Goal: Information Seeking & Learning: Learn about a topic

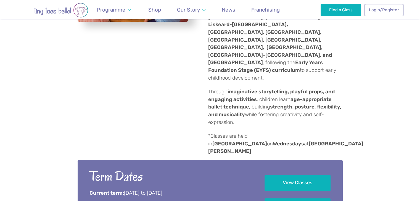
scroll to position [280, 0]
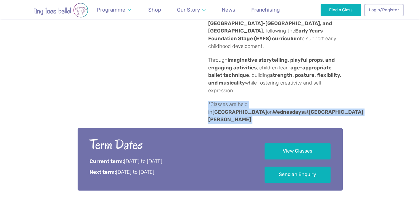
drag, startPoint x: 270, startPoint y: 82, endPoint x: 203, endPoint y: 67, distance: 68.5
click at [202, 72] on div "Tiny Toes Ballet Cornwall & Devon offers award-winning ballet and dance classes…" at bounding box center [272, 18] width 141 height 209
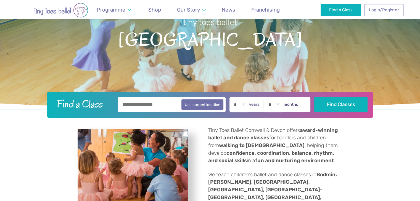
scroll to position [0, 0]
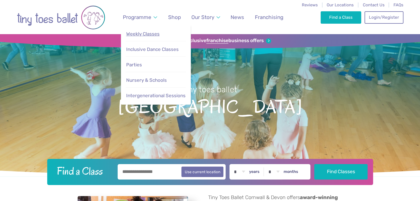
click at [146, 33] on span "Weekly Classes" at bounding box center [142, 34] width 33 height 6
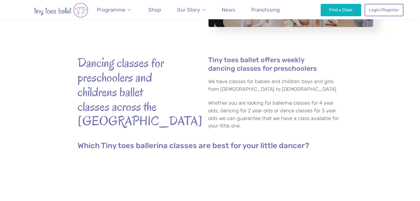
scroll to position [133, 0]
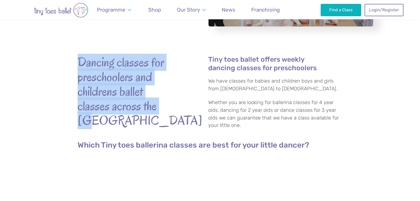
drag, startPoint x: 172, startPoint y: 102, endPoint x: 67, endPoint y: 64, distance: 111.9
click at [67, 64] on div "Dancing classes for preschoolers and childrens ballet classes across the uk Tin…" at bounding box center [210, 90] width 420 height 110
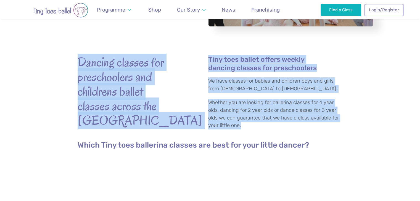
drag, startPoint x: 281, startPoint y: 123, endPoint x: 73, endPoint y: 65, distance: 216.7
click at [73, 65] on div "Dancing classes for preschoolers and childrens ballet classes across the uk Tin…" at bounding box center [210, 90] width 420 height 110
copy div "Dancing classes for preschoolers and childrens ballet classes across the uk Tin…"
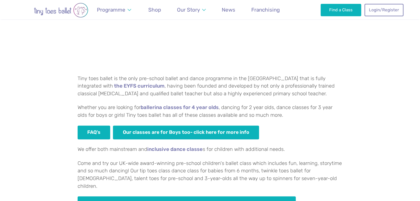
scroll to position [310, 0]
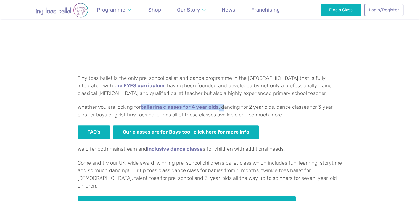
drag, startPoint x: 145, startPoint y: 100, endPoint x: 223, endPoint y: 105, distance: 78.5
click at [223, 105] on div "Which Tiny toes ballerina classes are best for your little dancer? Tiny toes ba…" at bounding box center [210, 87] width 265 height 247
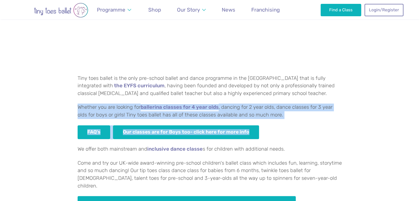
drag, startPoint x: 289, startPoint y: 126, endPoint x: 55, endPoint y: 100, distance: 235.9
click at [55, 100] on div "Which Tiny toes ballerina classes are best for your little dancer? Tiny toes ba…" at bounding box center [210, 87] width 420 height 264
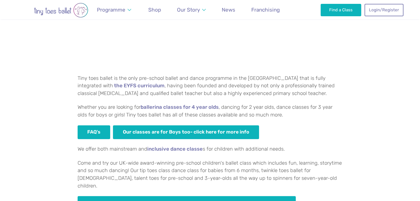
click at [322, 148] on p "We offer both mainstream and inclusive dance classe s for children with additio…" at bounding box center [210, 150] width 265 height 8
click at [276, 116] on p "Whether you are looking for ballerina classes for 4 year olds , dancing for 2 y…" at bounding box center [210, 111] width 265 height 15
drag, startPoint x: 74, startPoint y: 105, endPoint x: 352, endPoint y: 118, distance: 277.8
click at [352, 118] on div "Which Tiny toes ballerina classes are best for your little dancer? Tiny toes ba…" at bounding box center [210, 87] width 420 height 264
click at [66, 100] on div "Which Tiny toes ballerina classes are best for your little dancer? Tiny toes ba…" at bounding box center [210, 87] width 420 height 264
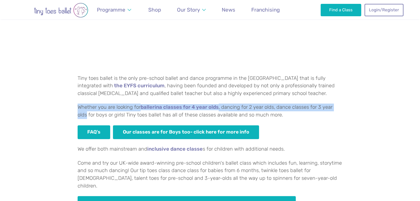
drag, startPoint x: 78, startPoint y: 105, endPoint x: 338, endPoint y: 106, distance: 260.4
click at [338, 106] on p "Whether you are looking for ballerina classes for 4 year olds , dancing for 2 y…" at bounding box center [210, 111] width 265 height 15
click at [316, 106] on p "Whether you are looking for ballerina classes for 4 year olds , dancing for 2 y…" at bounding box center [210, 111] width 265 height 15
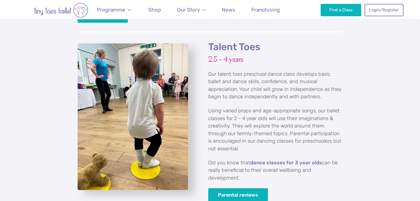
scroll to position [792, 0]
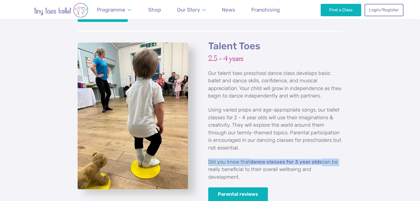
drag, startPoint x: 200, startPoint y: 151, endPoint x: 363, endPoint y: 156, distance: 163.1
click at [363, 156] on div "Talent Toes 2.5 - 4 years Our talent toes preschool dance class develops basic …" at bounding box center [210, 125] width 420 height 189
copy p "Did you know that dance classes for 3 year olds can be"
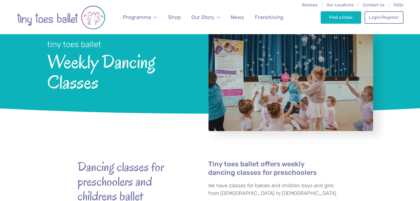
scroll to position [0, 0]
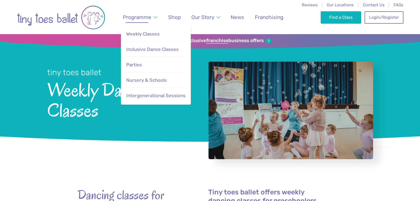
click at [131, 17] on span "Programme" at bounding box center [137, 17] width 28 height 6
click at [137, 62] on span "Parties" at bounding box center [134, 65] width 16 height 6
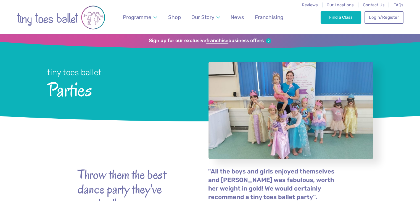
click at [87, 59] on h1 "tiny toes ballet Parties" at bounding box center [120, 83] width 146 height 68
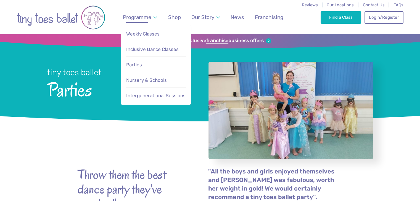
click at [151, 16] on link "Programme" at bounding box center [139, 17] width 39 height 13
click at [154, 17] on link "Programme" at bounding box center [139, 17] width 39 height 13
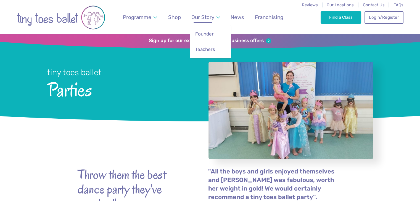
click at [202, 19] on span "Our Story" at bounding box center [202, 17] width 23 height 6
click at [203, 34] on span "Founder" at bounding box center [204, 34] width 18 height 6
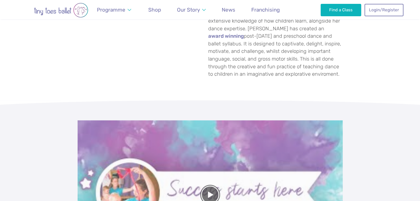
scroll to position [222, 0]
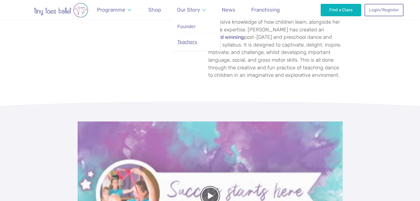
click at [191, 39] on span "Teachers" at bounding box center [187, 42] width 20 height 6
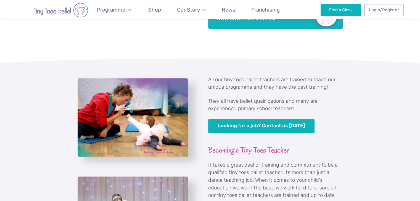
scroll to position [276, 0]
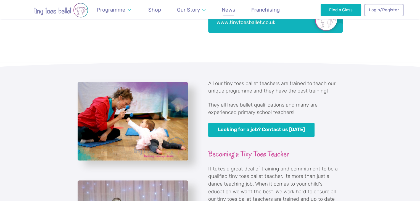
click at [228, 10] on span "News" at bounding box center [229, 10] width 14 height 6
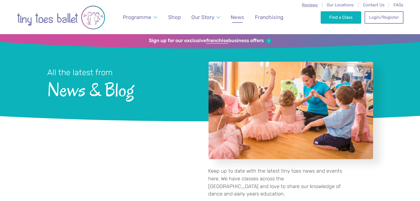
click at [311, 7] on span "Reviews" at bounding box center [310, 4] width 16 height 5
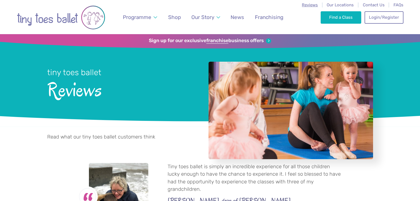
click at [312, 4] on span "Reviews" at bounding box center [310, 4] width 16 height 5
click at [334, 5] on span "Our Locations" at bounding box center [339, 4] width 27 height 5
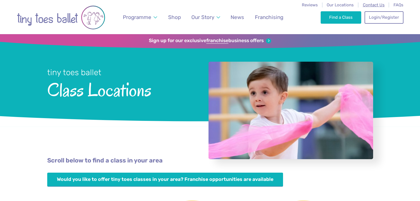
click at [366, 7] on span "Contact Us" at bounding box center [373, 4] width 22 height 5
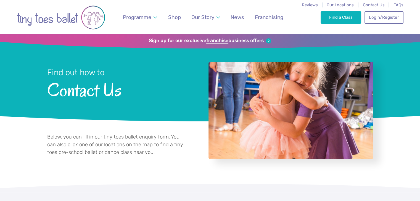
click at [397, 8] on div "Find a Class Login/Register 0" at bounding box center [361, 17] width 82 height 34
click at [394, 2] on span "FAQs" at bounding box center [398, 4] width 10 height 5
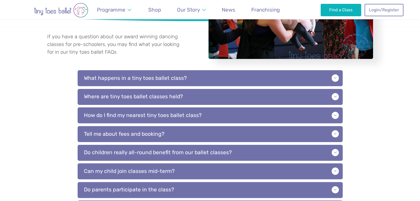
scroll to position [105, 0]
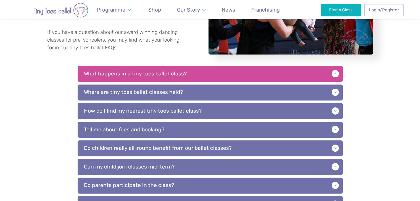
click at [152, 78] on p "What happens in a tiny toes ballet class?" at bounding box center [210, 74] width 265 height 16
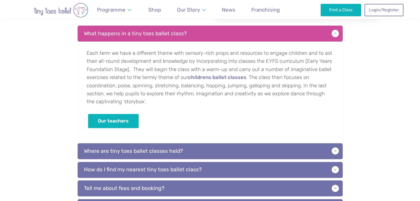
scroll to position [146, 0]
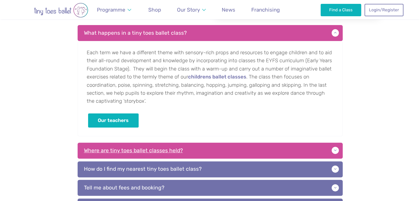
click at [171, 147] on p "Where are tiny toes ballet classes held?" at bounding box center [210, 151] width 265 height 16
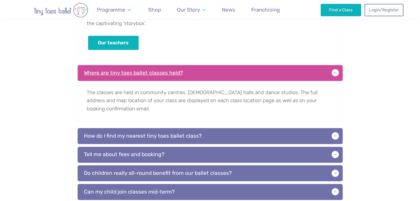
scroll to position [225, 0]
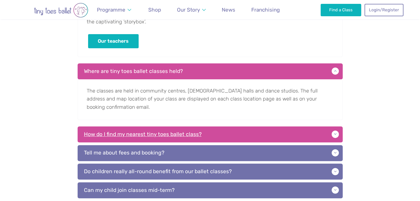
click at [174, 134] on p "How do I find my nearest tiny toes ballet class?" at bounding box center [210, 135] width 265 height 16
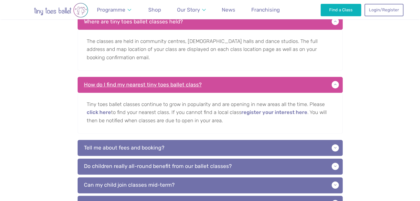
scroll to position [276, 0]
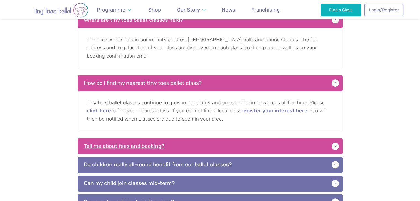
click at [177, 143] on p "Tell me about fees and booking?" at bounding box center [210, 146] width 265 height 16
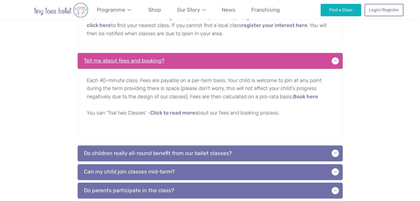
scroll to position [362, 0]
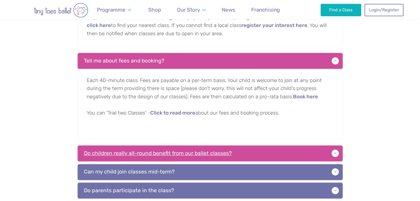
click at [175, 158] on p "Do children really all-round benefit from our ballet classes?" at bounding box center [210, 154] width 265 height 16
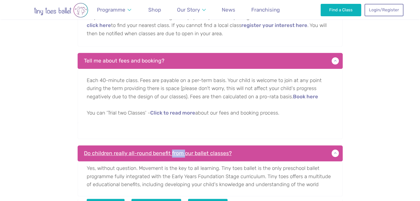
click at [175, 158] on p "Do children really all-round benefit from our ballet classes?" at bounding box center [210, 154] width 265 height 16
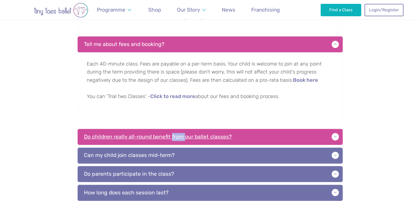
scroll to position [378, 0]
click at [153, 138] on p "Do children really all-round benefit from our ballet classes?" at bounding box center [210, 137] width 265 height 16
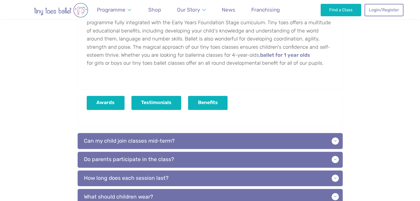
scroll to position [520, 0]
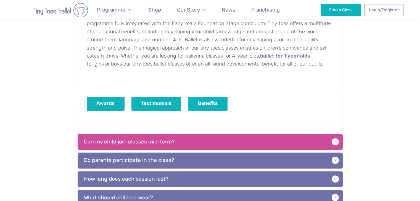
click at [156, 140] on p "Can my child join classes mid-term?" at bounding box center [210, 142] width 265 height 16
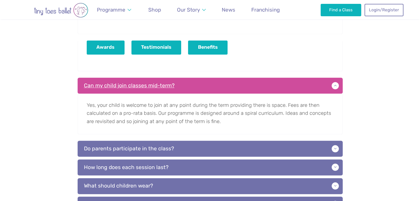
scroll to position [582, 0]
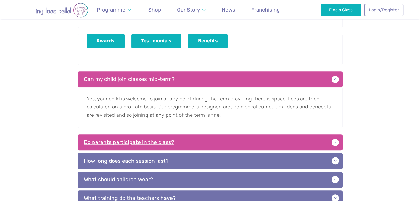
click at [158, 139] on p "Do parents participate in the class?" at bounding box center [210, 143] width 265 height 16
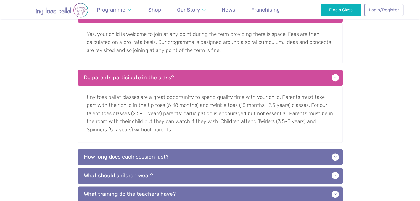
scroll to position [647, 0]
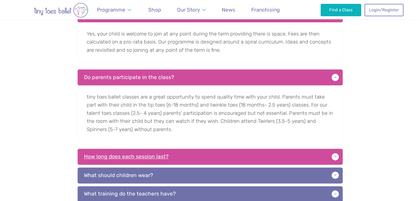
click at [154, 154] on p "How long does each session last?" at bounding box center [210, 157] width 265 height 16
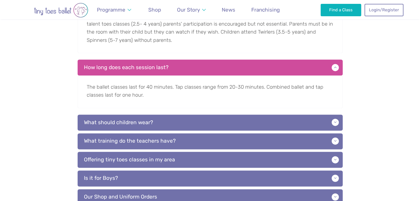
scroll to position [737, 0]
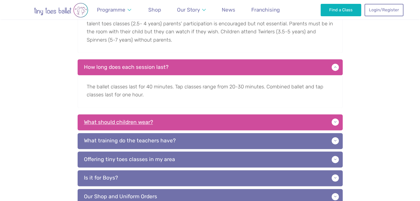
click at [180, 122] on p "What should children wear?" at bounding box center [210, 122] width 265 height 16
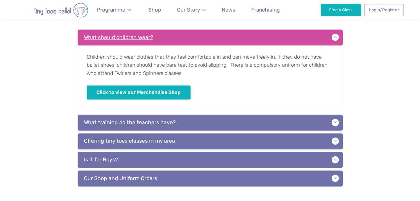
scroll to position [823, 0]
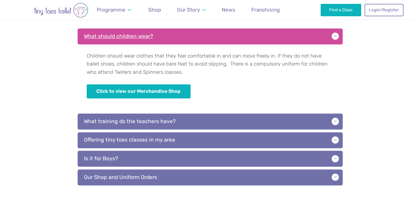
click at [180, 122] on p "What training do the teachers have?" at bounding box center [210, 122] width 265 height 16
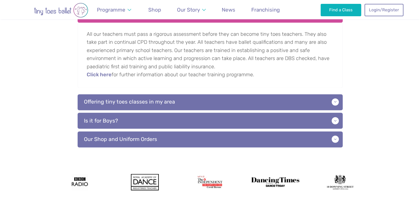
scroll to position [938, 0]
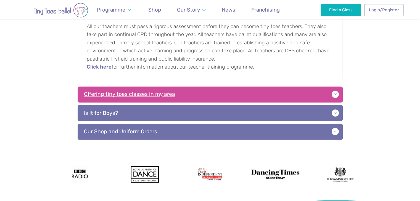
click at [167, 94] on p "Offering tiny toes classes in my area" at bounding box center [210, 95] width 265 height 16
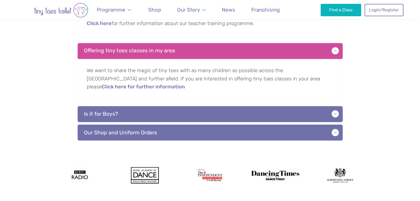
scroll to position [982, 0]
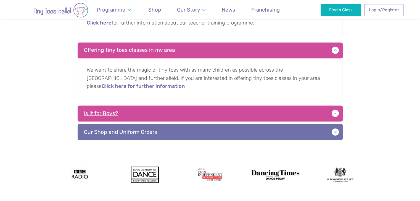
click at [216, 106] on p "Is it for Boys?" at bounding box center [210, 114] width 265 height 16
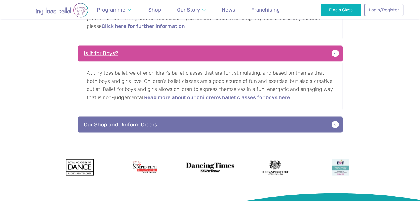
scroll to position [1055, 0]
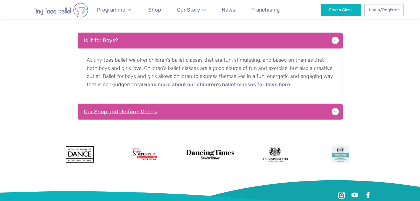
click at [201, 105] on p "Our Shop and Uniform Orders" at bounding box center [210, 112] width 265 height 16
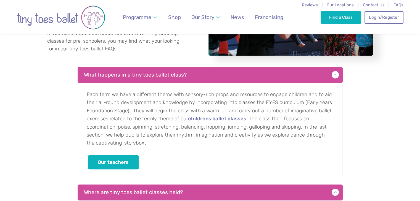
scroll to position [0, 0]
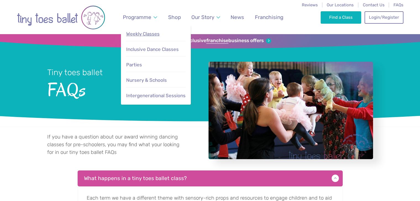
click at [144, 33] on span "Weekly Classes" at bounding box center [142, 34] width 33 height 6
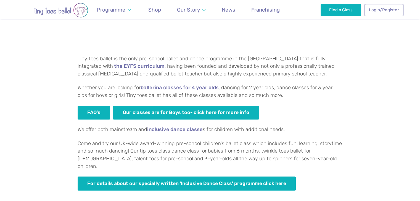
scroll to position [329, 0]
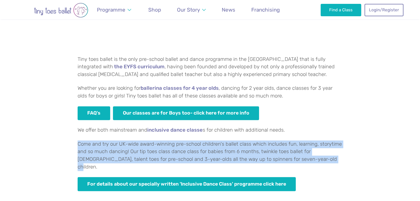
drag, startPoint x: 316, startPoint y: 159, endPoint x: 74, endPoint y: 137, distance: 243.1
click at [74, 137] on div "Which Tiny toes ballerina classes are best for your little dancer? Tiny toes ba…" at bounding box center [210, 68] width 420 height 264
copy p "Come and try our UK-wide award-winning pre-school children's ballet class which…"
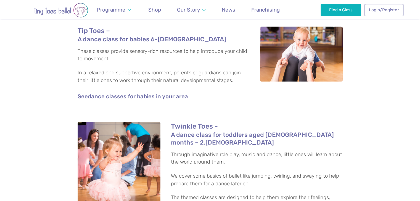
scroll to position [951, 0]
click at [283, 36] on img at bounding box center [301, 53] width 83 height 55
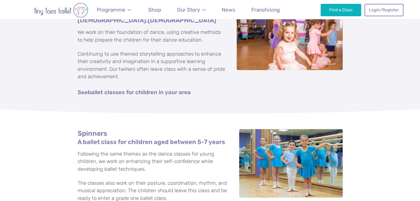
scroll to position [1333, 0]
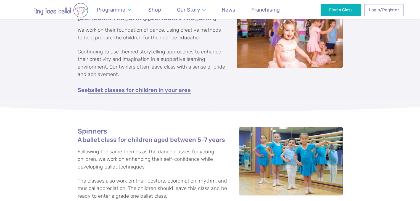
click at [146, 87] on link "ballet classes for children in your area" at bounding box center [139, 90] width 103 height 6
